Goal: Transaction & Acquisition: Book appointment/travel/reservation

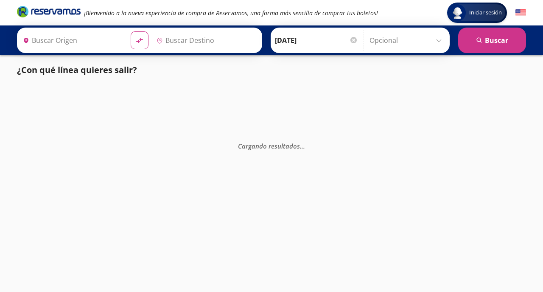
type input "[GEOGRAPHIC_DATA], [GEOGRAPHIC_DATA]"
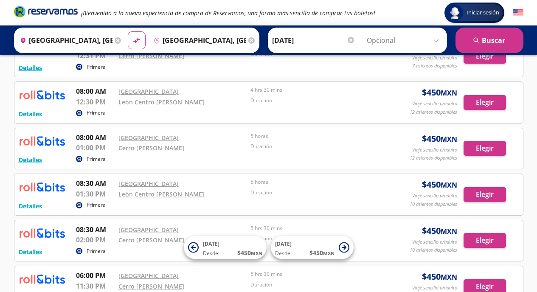
scroll to position [115, 0]
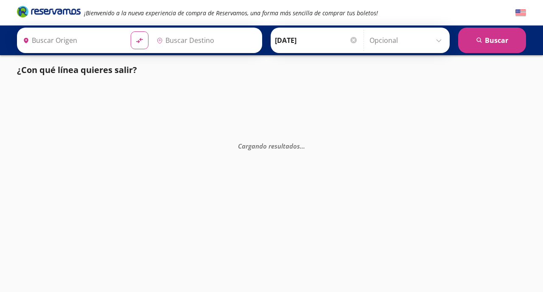
type input "[GEOGRAPHIC_DATA], [GEOGRAPHIC_DATA]"
